Goal: Use online tool/utility

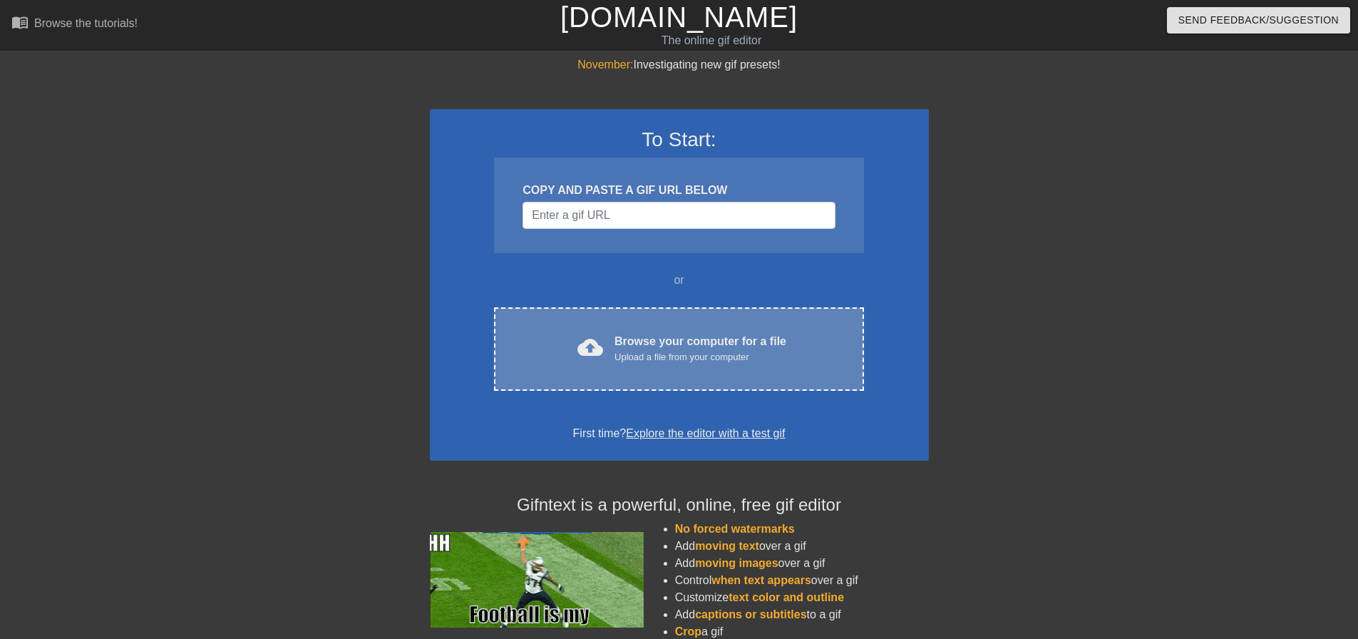
click at [609, 333] on div "cloud_upload Browse your computer for a file Upload a file from your computer" at bounding box center [678, 349] width 309 height 32
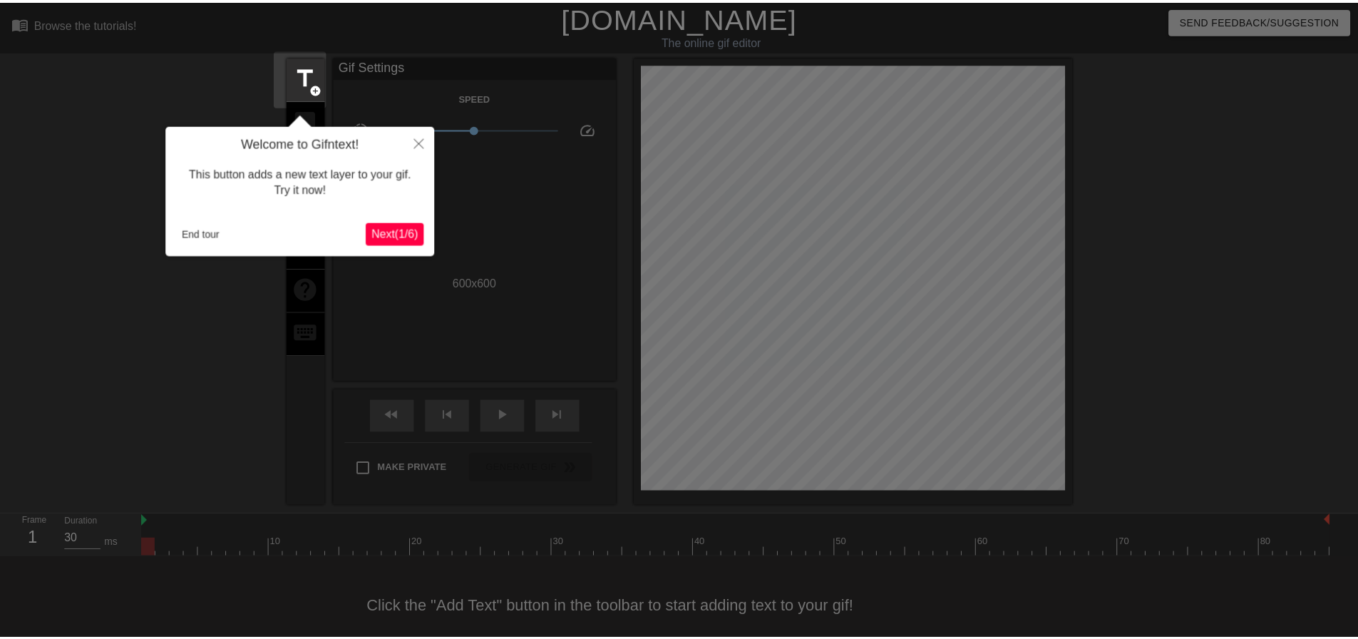
scroll to position [18, 0]
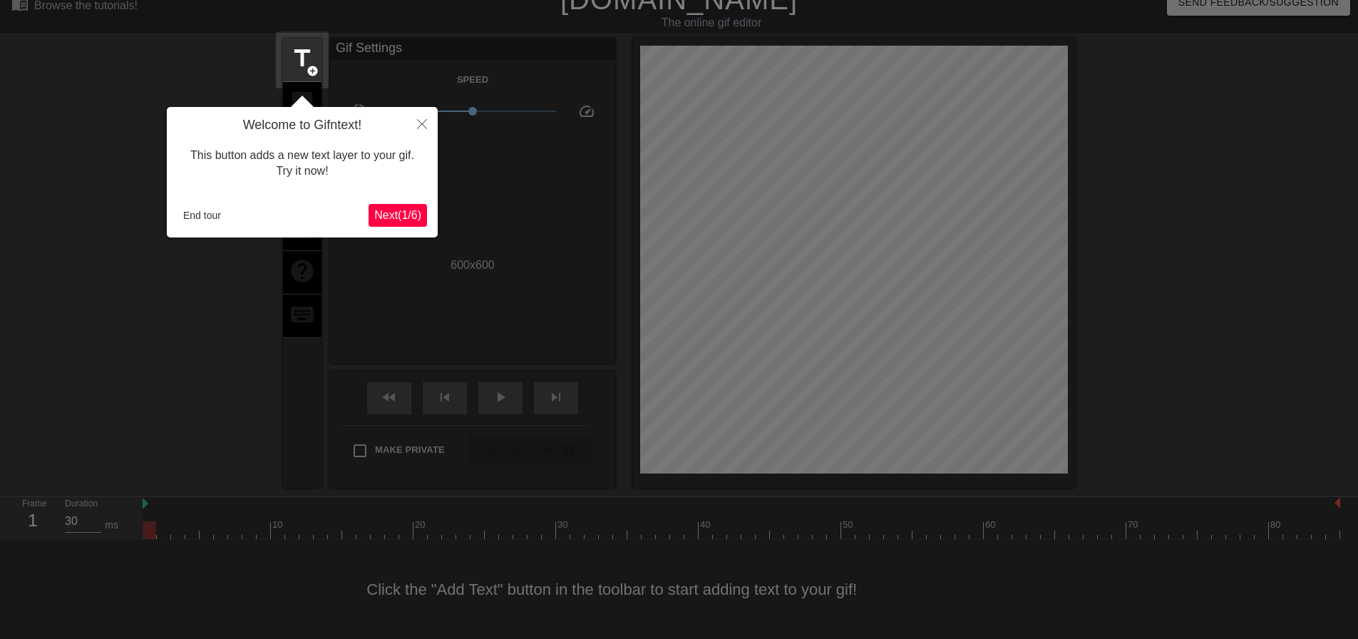
click at [405, 212] on span "Next ( 1 / 6 )" at bounding box center [397, 215] width 47 height 12
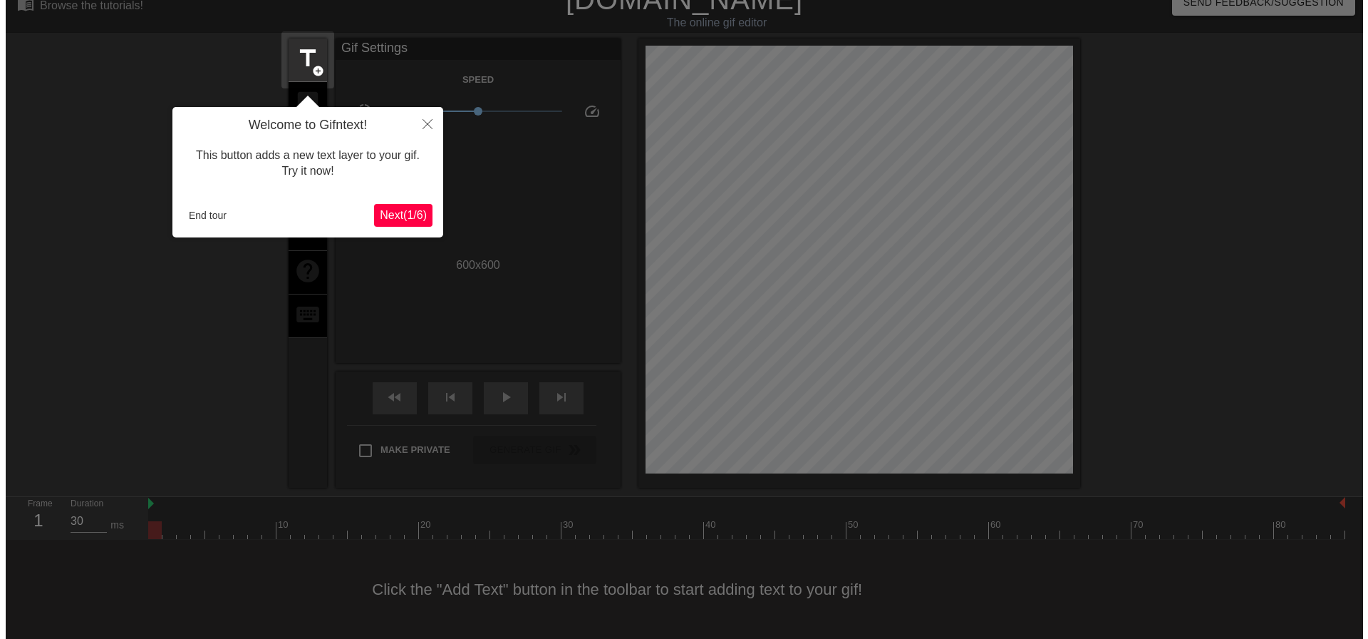
scroll to position [0, 0]
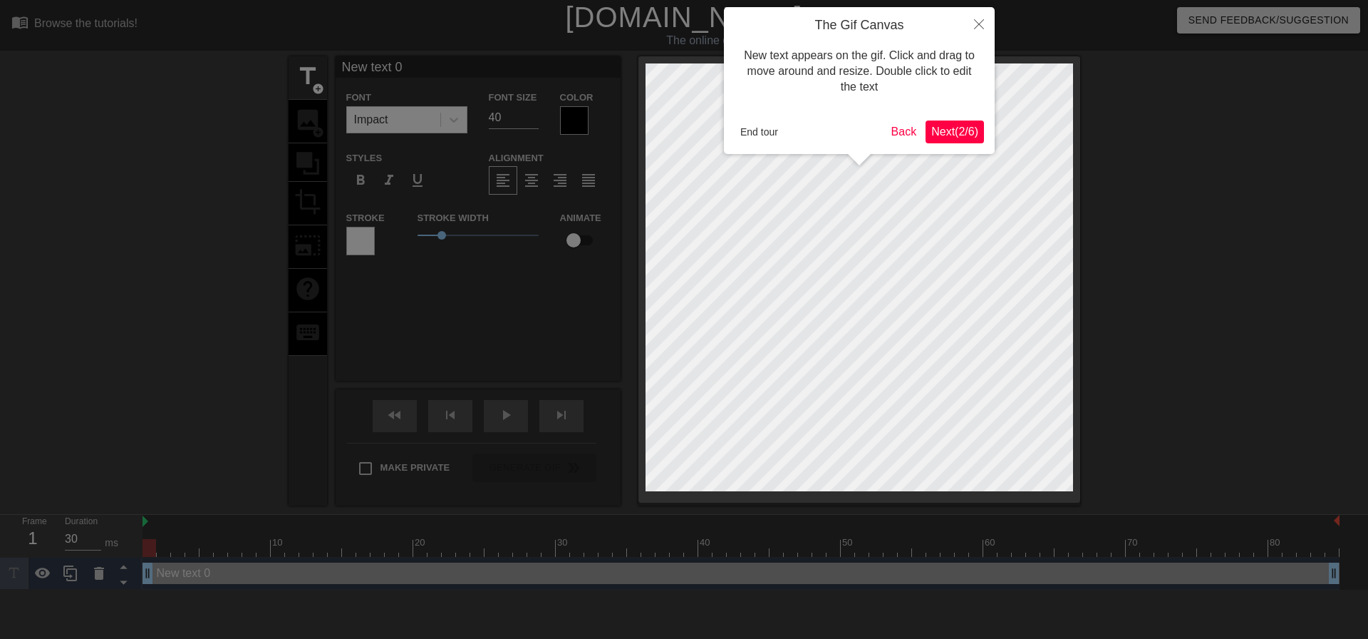
click at [948, 133] on span "Next ( 2 / 6 )" at bounding box center [954, 131] width 47 height 12
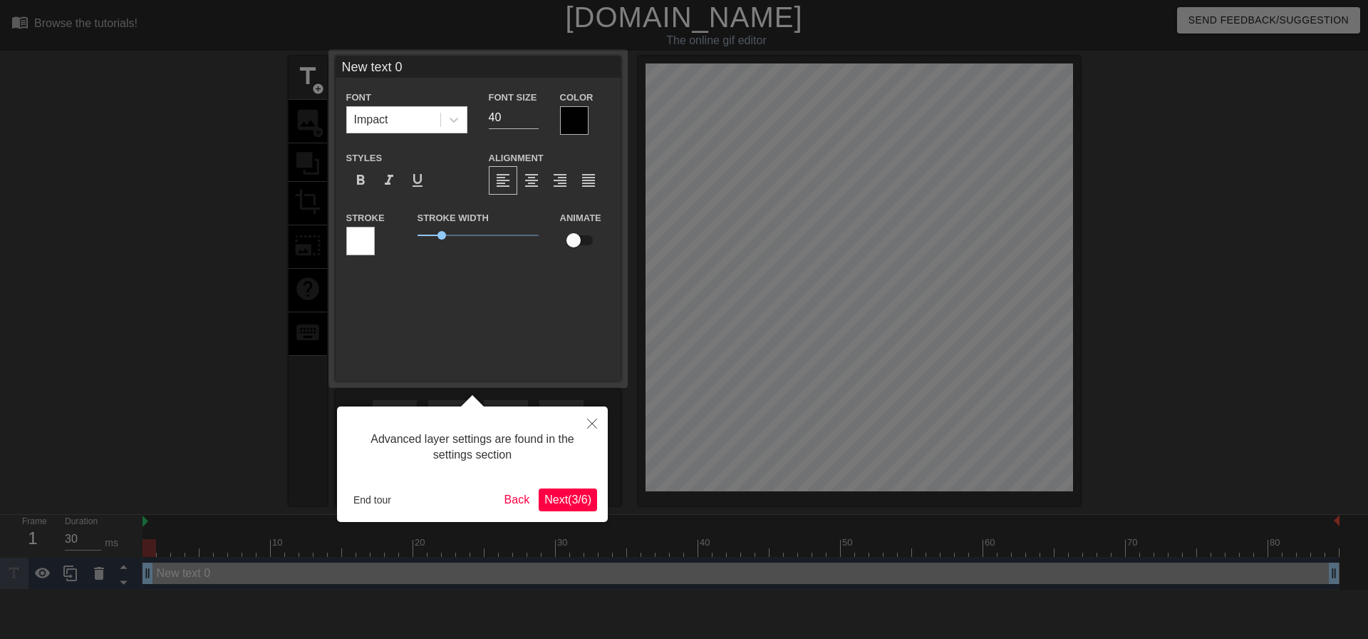
click at [578, 504] on span "Next ( 3 / 6 )" at bounding box center [567, 499] width 47 height 12
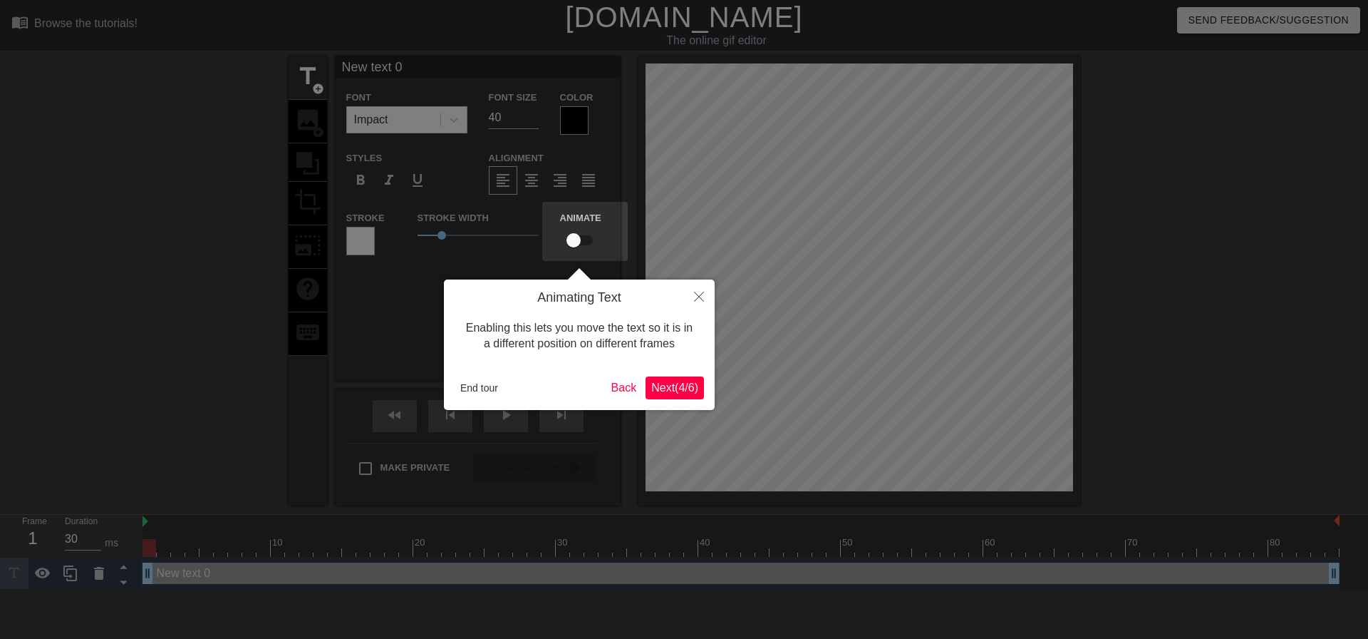
click at [683, 388] on span "Next ( 4 / 6 )" at bounding box center [674, 387] width 47 height 12
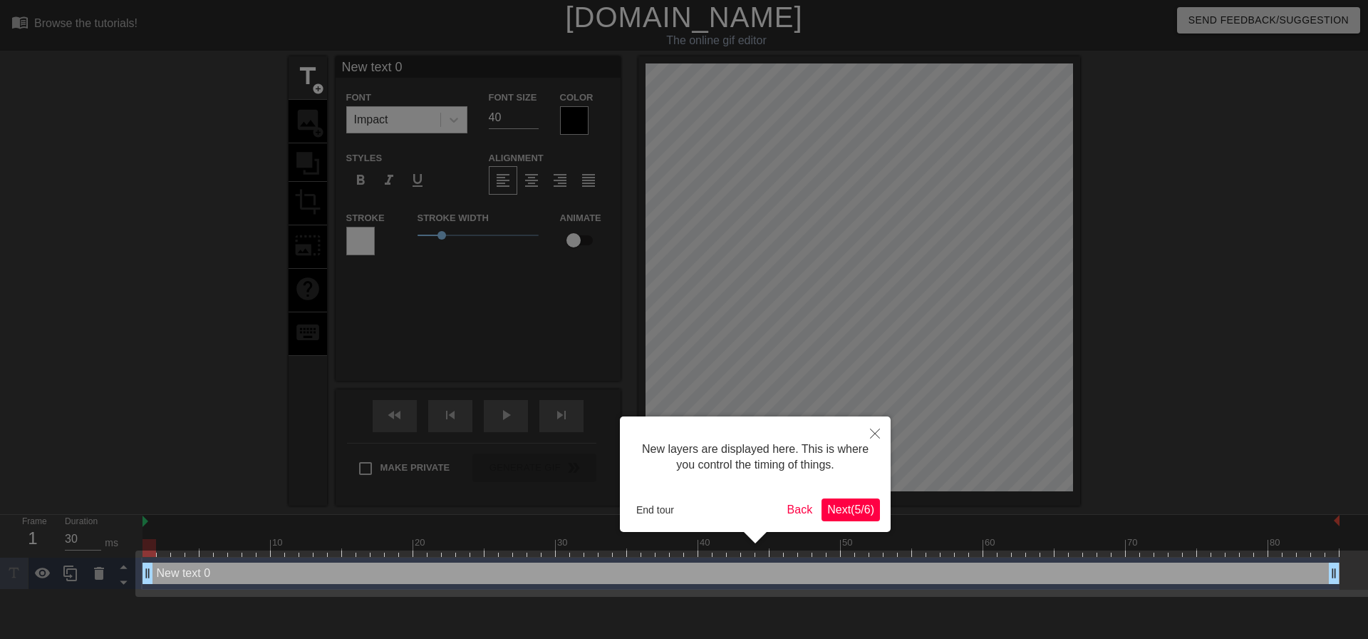
click at [862, 511] on span "Next ( 5 / 6 )" at bounding box center [850, 509] width 47 height 12
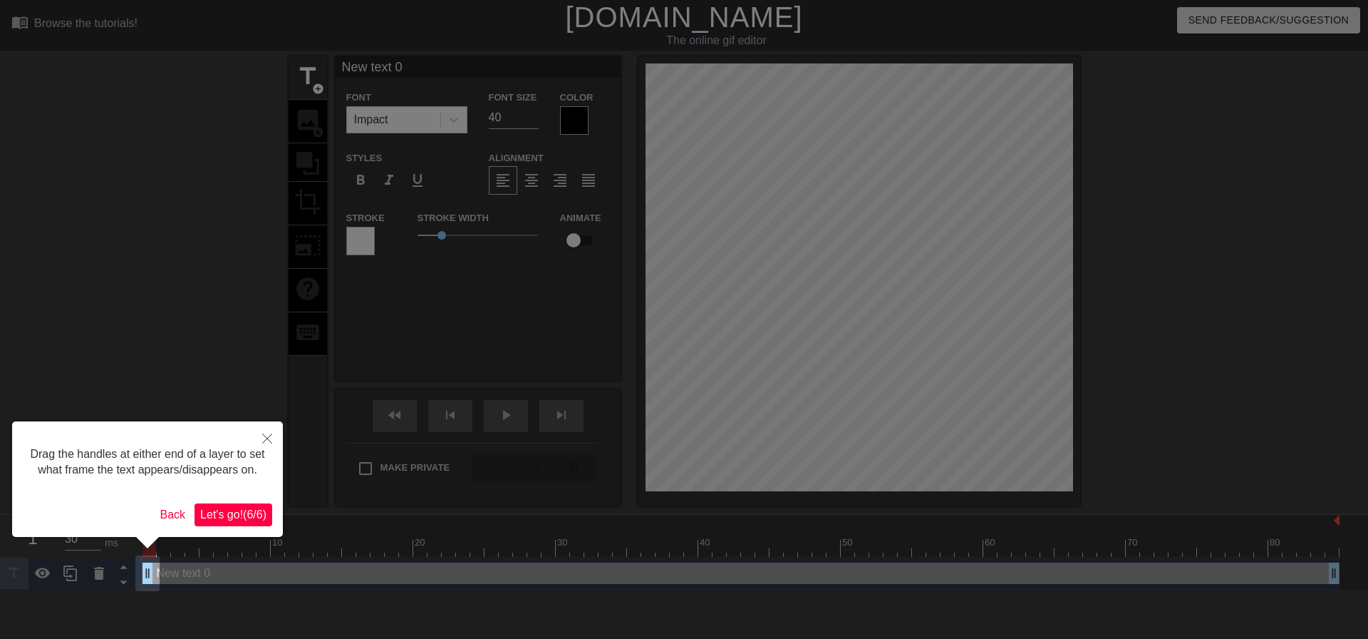
click at [262, 516] on span "Let's go! ( 6 / 6 )" at bounding box center [233, 514] width 66 height 12
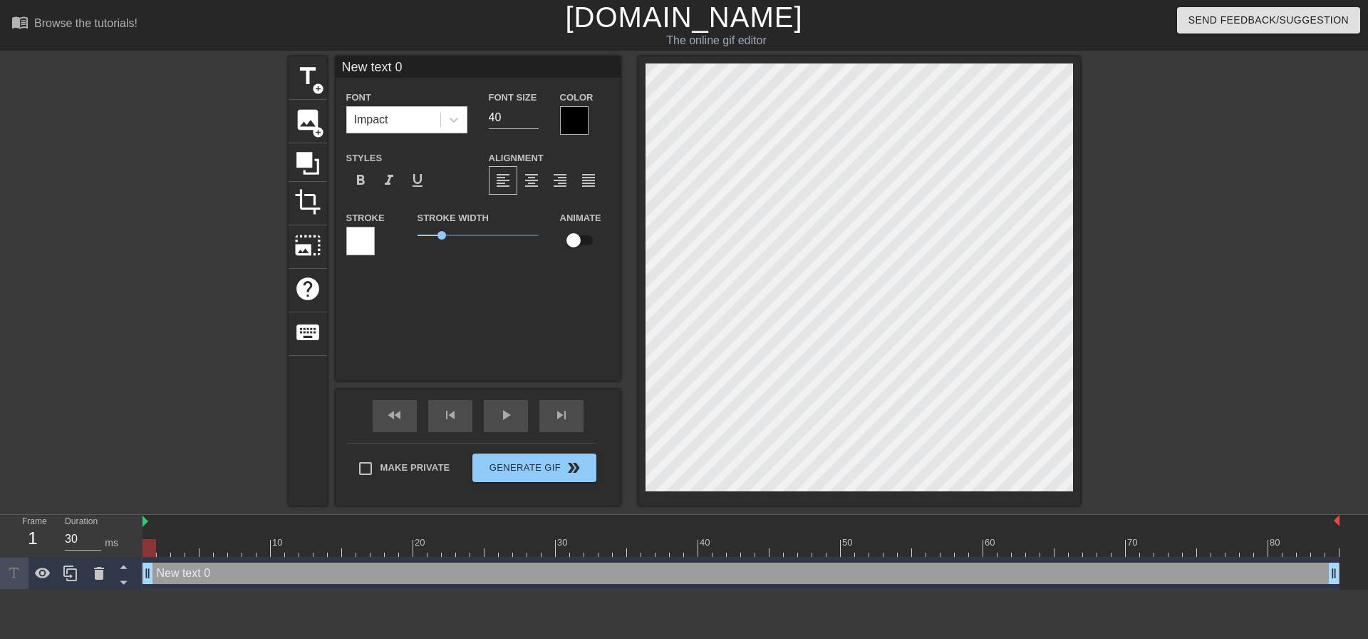
click at [524, 381] on div "title add_circle image add_circle crop photo_size_select_large help keyboard Ne…" at bounding box center [685, 280] width 792 height 449
click at [311, 109] on span "image" at bounding box center [307, 119] width 27 height 27
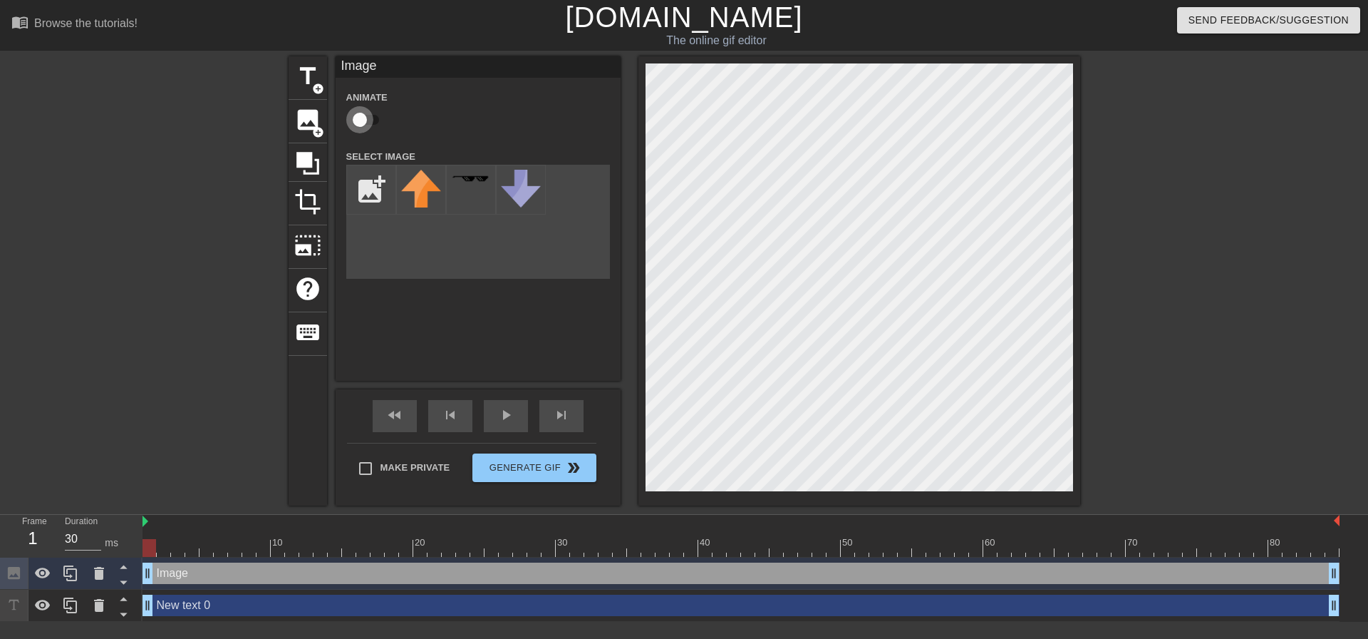
click at [363, 117] on input "checkbox" at bounding box center [359, 119] width 81 height 27
click at [363, 117] on input "checkbox" at bounding box center [373, 119] width 81 height 27
checkbox input "false"
click at [372, 179] on input "file" at bounding box center [371, 189] width 48 height 48
